Goal: Find specific page/section: Find specific page/section

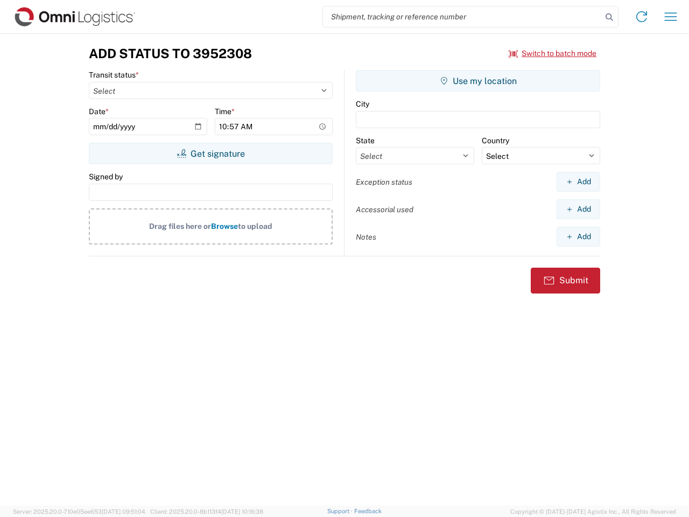
click at [463, 17] on input "search" at bounding box center [462, 16] width 279 height 20
click at [610, 17] on icon at bounding box center [609, 17] width 15 height 15
click at [642, 17] on icon at bounding box center [641, 16] width 17 height 17
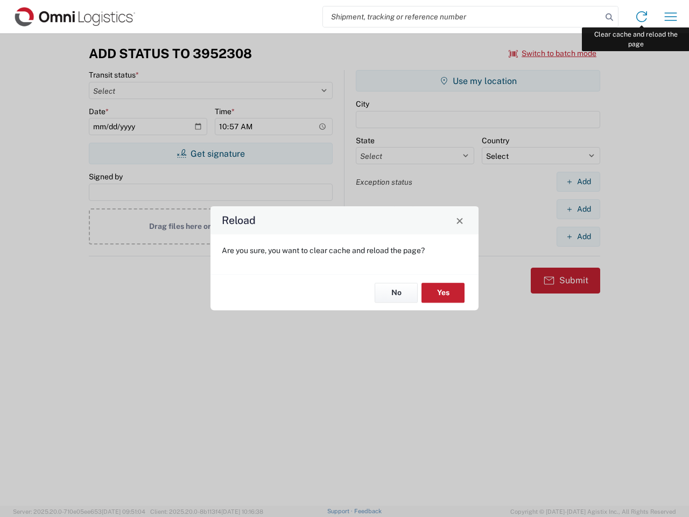
click at [671, 17] on div "Reload Are you sure, you want to clear cache and reload the page? No Yes" at bounding box center [344, 258] width 689 height 517
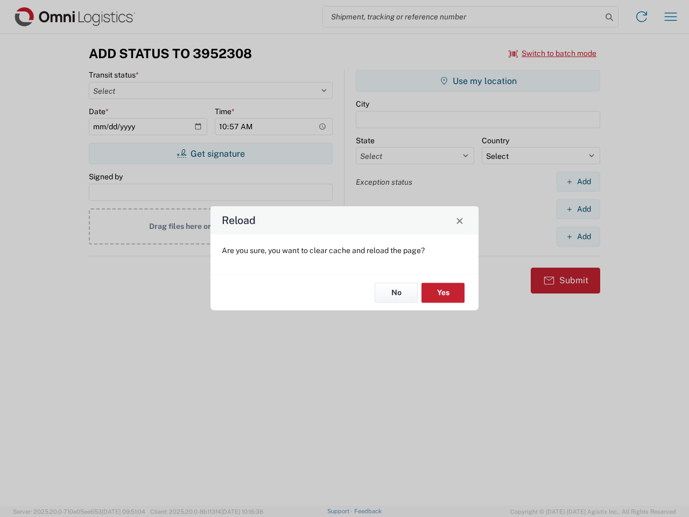
click at [553, 53] on div "Reload Are you sure, you want to clear cache and reload the page? No Yes" at bounding box center [344, 258] width 689 height 517
click at [211, 154] on div "Reload Are you sure, you want to clear cache and reload the page? No Yes" at bounding box center [344, 258] width 689 height 517
click at [478, 81] on div "Reload Are you sure, you want to clear cache and reload the page? No Yes" at bounding box center [344, 258] width 689 height 517
click at [578, 182] on div "Reload Are you sure, you want to clear cache and reload the page? No Yes" at bounding box center [344, 258] width 689 height 517
click at [578, 209] on div "Reload Are you sure, you want to clear cache and reload the page? No Yes" at bounding box center [344, 258] width 689 height 517
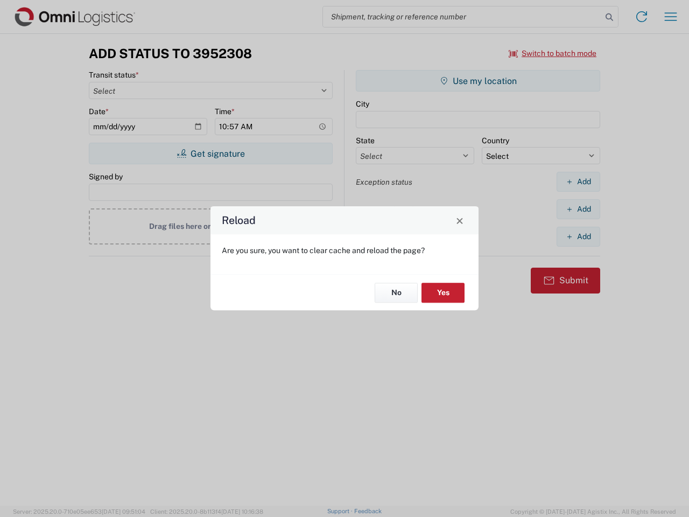
click at [578, 236] on div "Reload Are you sure, you want to clear cache and reload the page? No Yes" at bounding box center [344, 258] width 689 height 517
